Goal: Obtain resource: Obtain resource

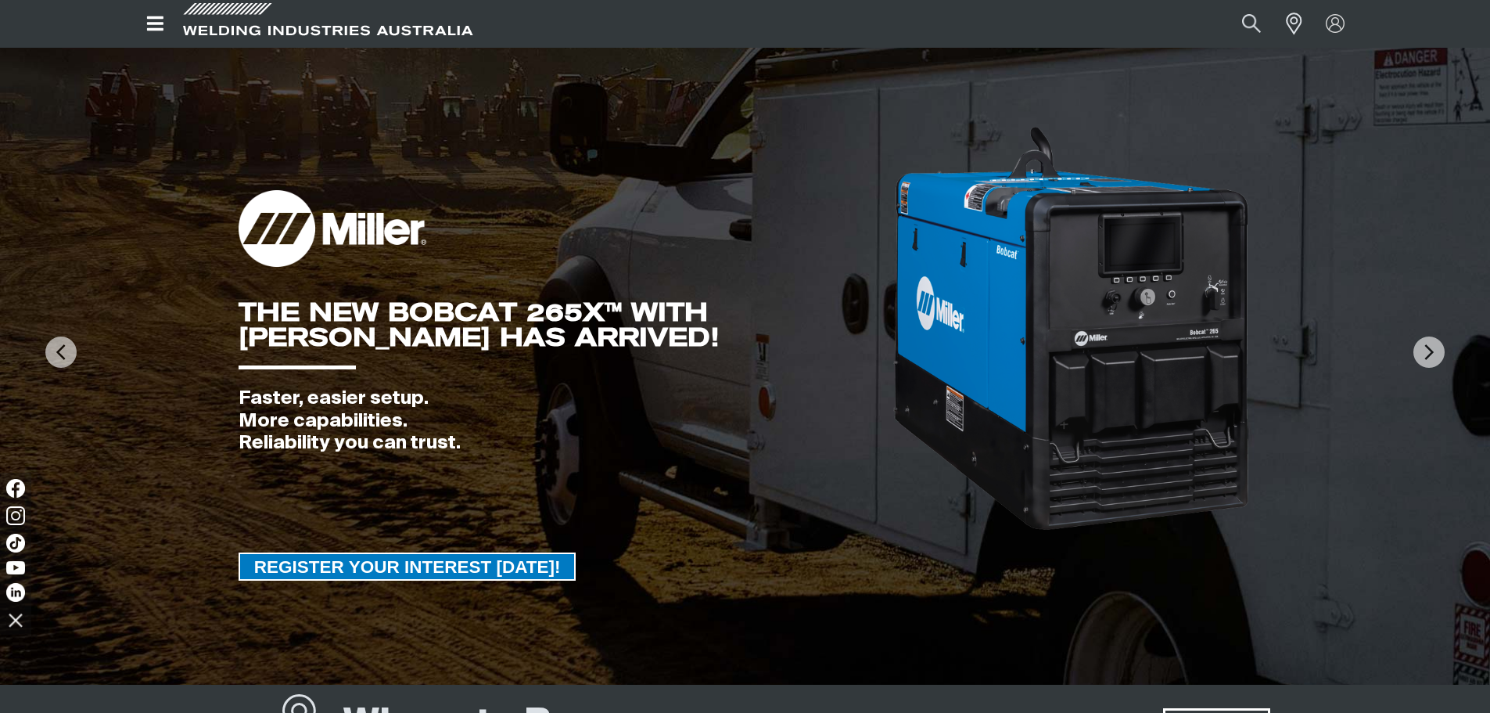
scroll to position [156, 0]
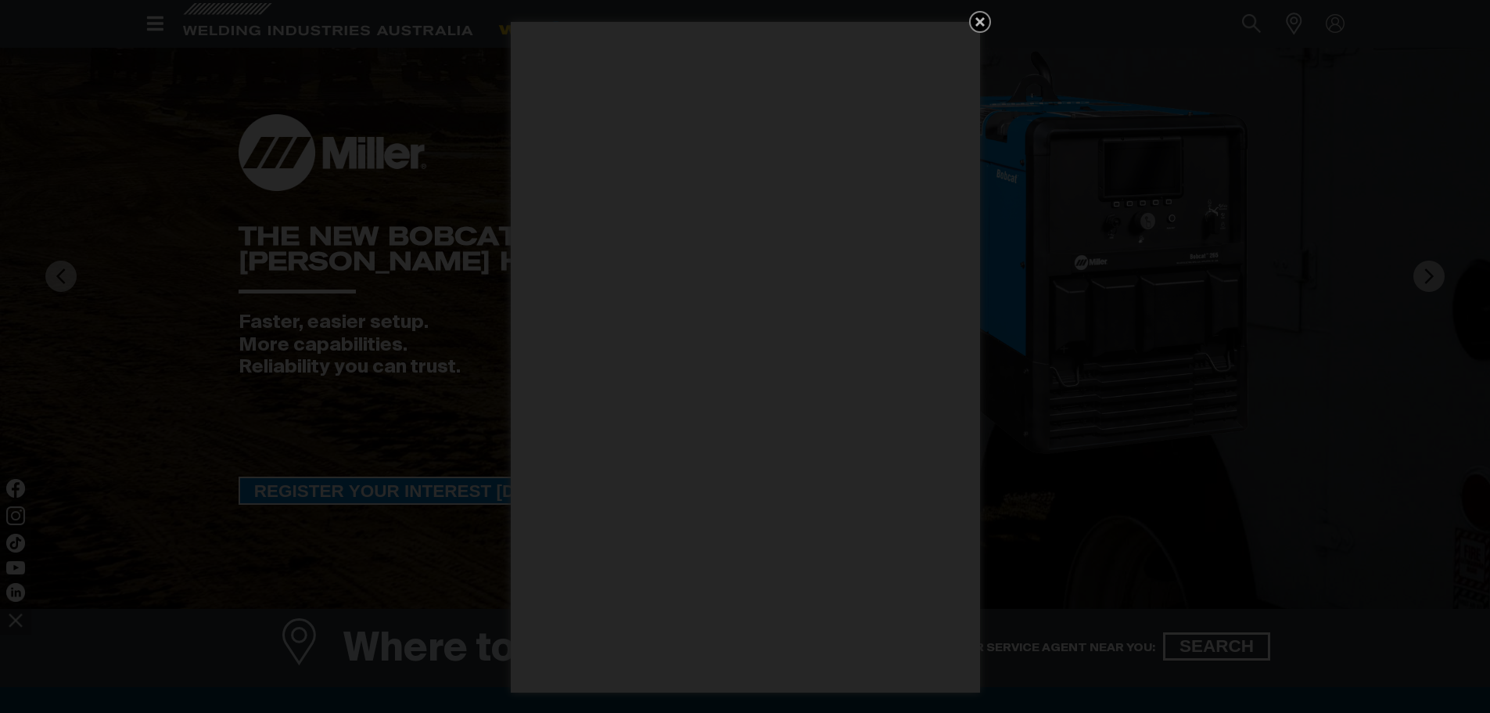
click at [984, 13] on icon "Get 5 WIA Welding Guides Free!" at bounding box center [980, 22] width 19 height 19
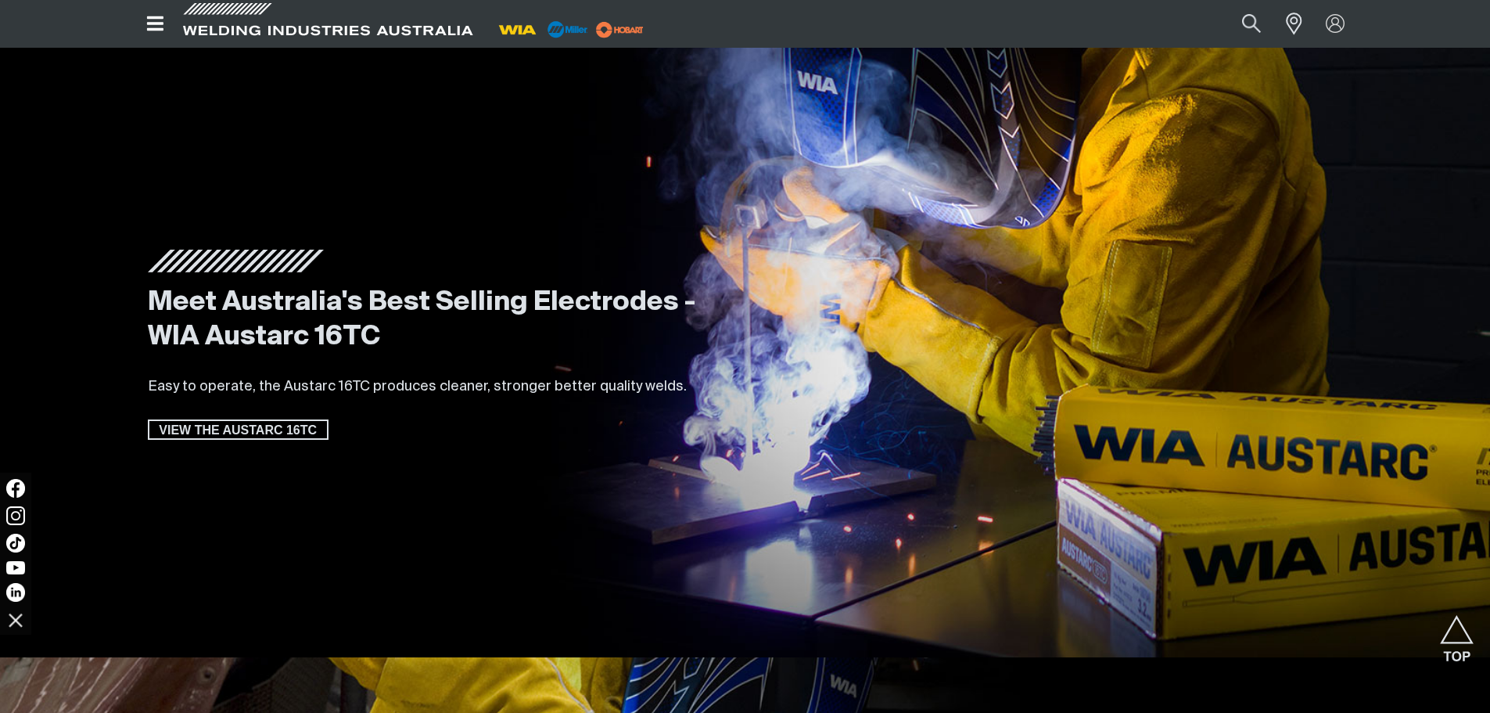
scroll to position [2503, 0]
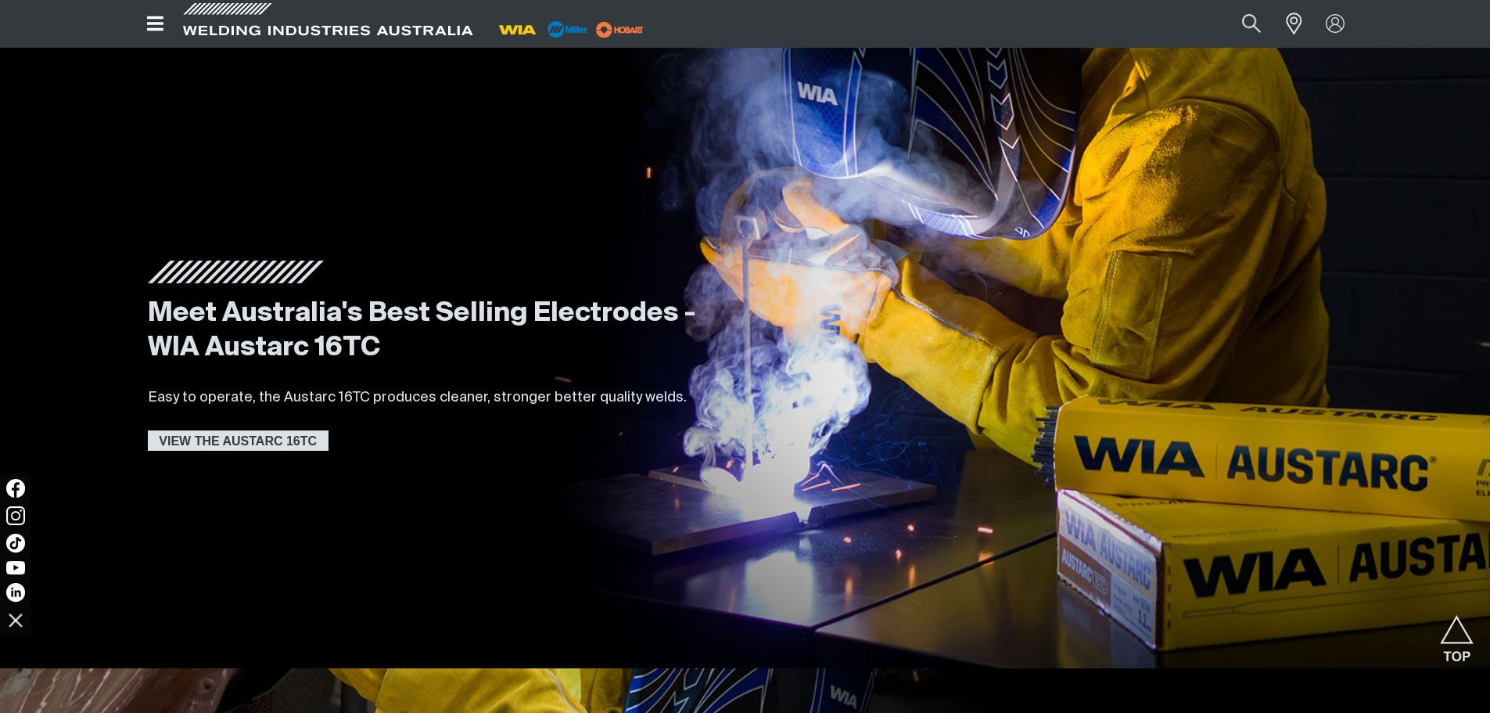
click at [266, 440] on span "VIEW THE AUSTARC 16TC" at bounding box center [238, 440] width 178 height 20
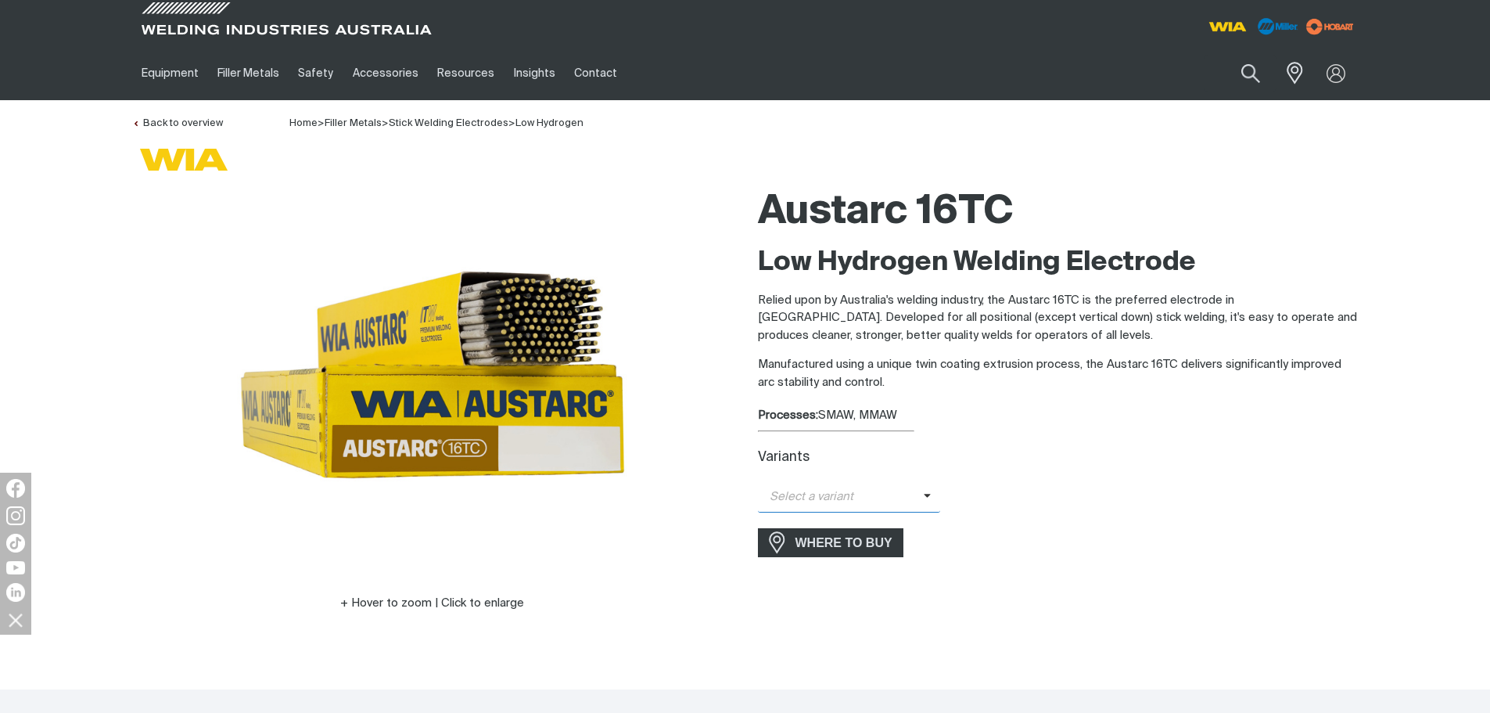
click at [924, 497] on icon at bounding box center [928, 496] width 8 height 12
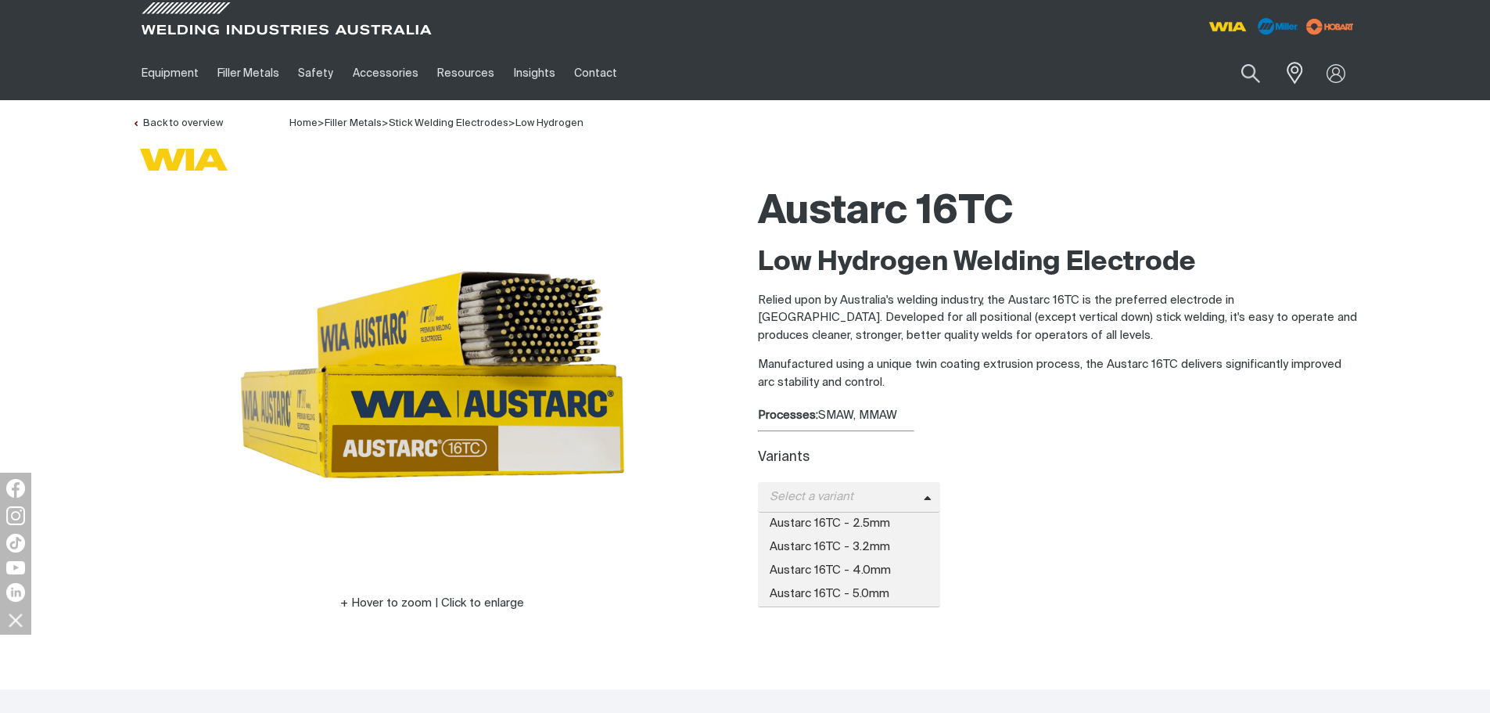
click at [1036, 494] on div "Select a variant Austarc 16TC - 2.5mm Austarc 16TC - 3.2mm Austarc 16TC - 4.0mm…" at bounding box center [1058, 497] width 601 height 31
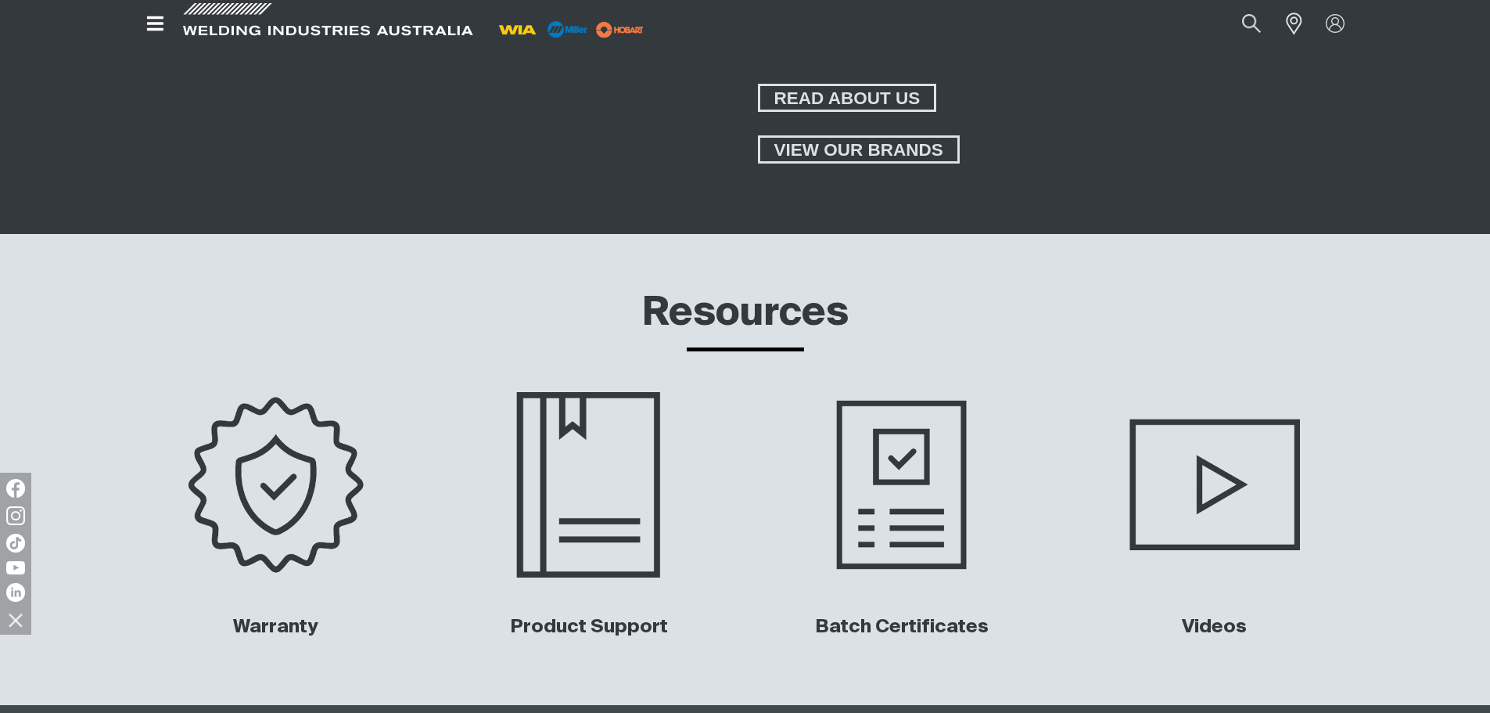
scroll to position [5475, 0]
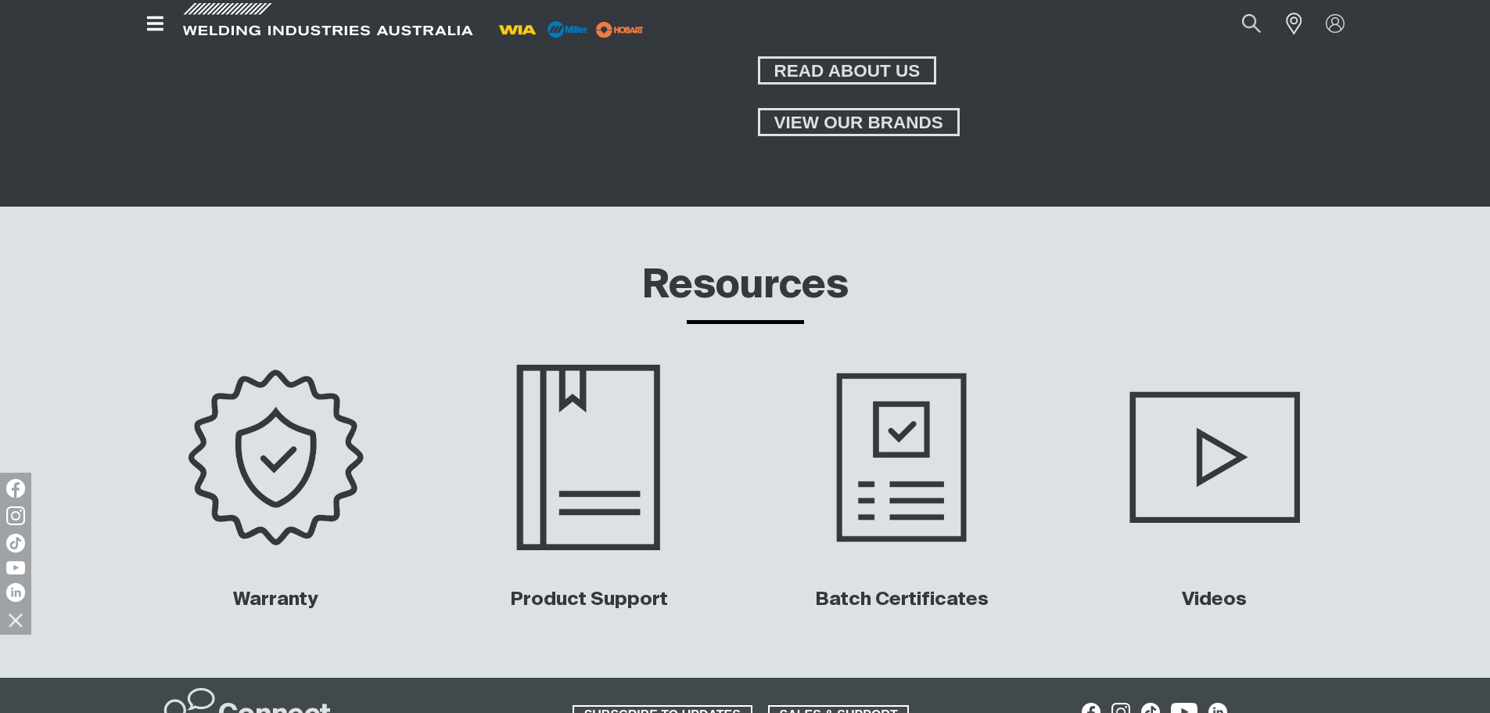
click at [567, 397] on img at bounding box center [588, 456] width 317 height 211
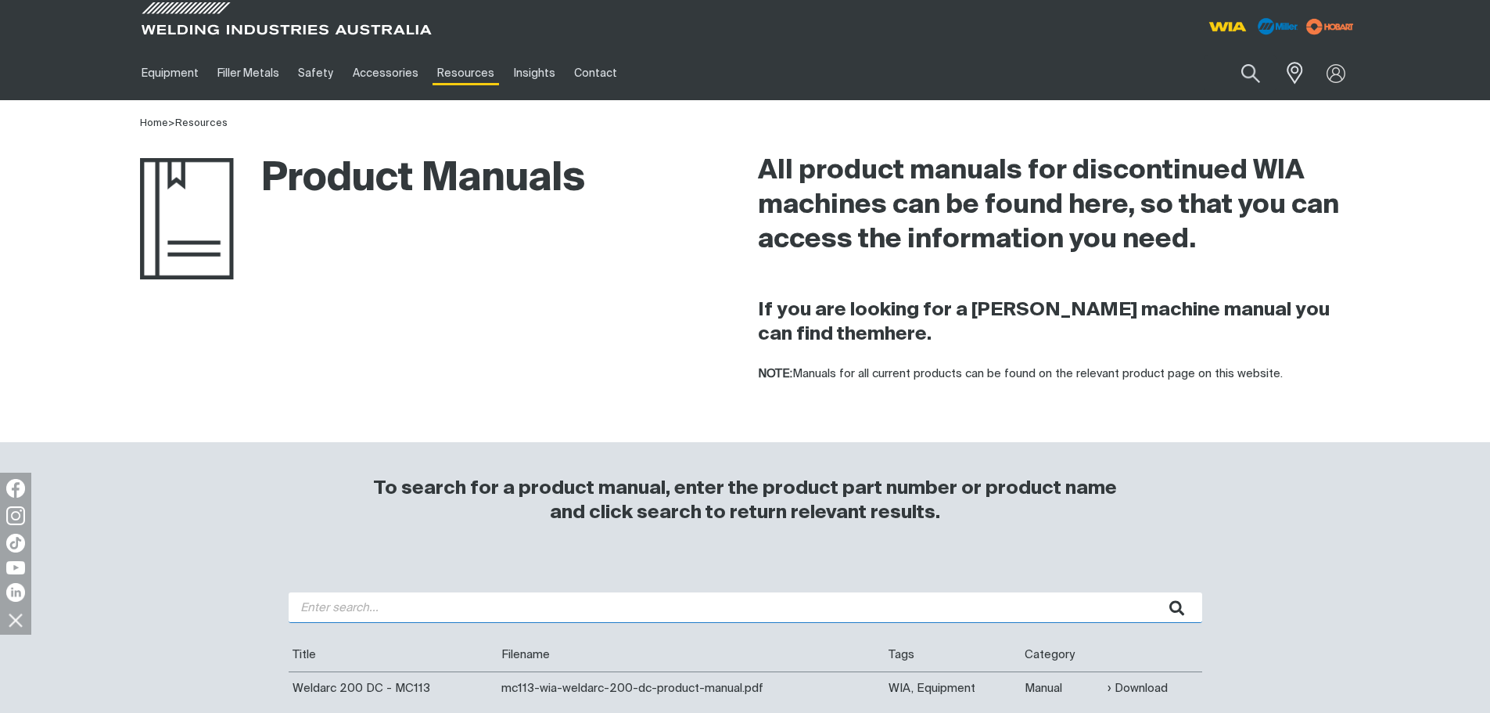
click at [320, 605] on input "search" at bounding box center [746, 607] width 914 height 31
type input "16tc data sheet"
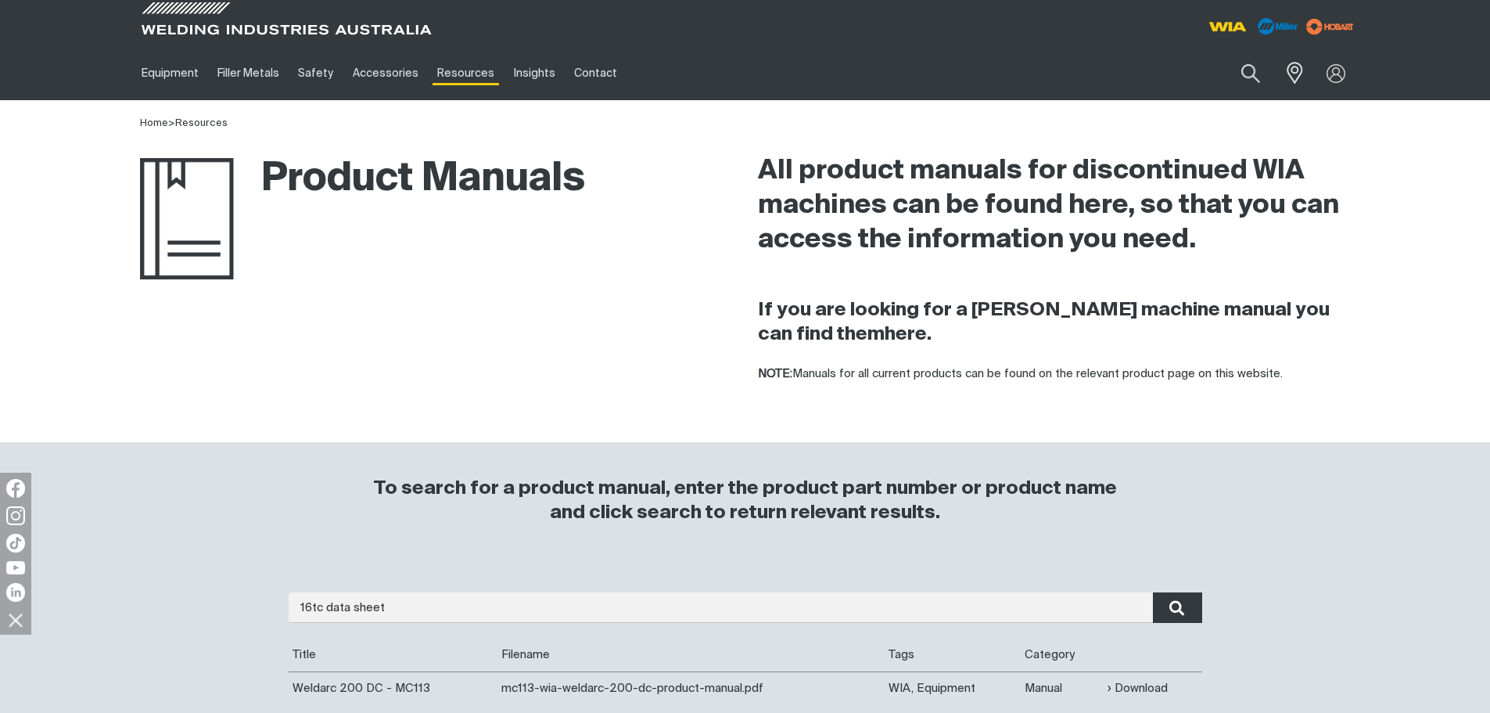
click at [1179, 607] on icon "submit" at bounding box center [1177, 608] width 16 height 20
